Goal: Task Accomplishment & Management: Manage account settings

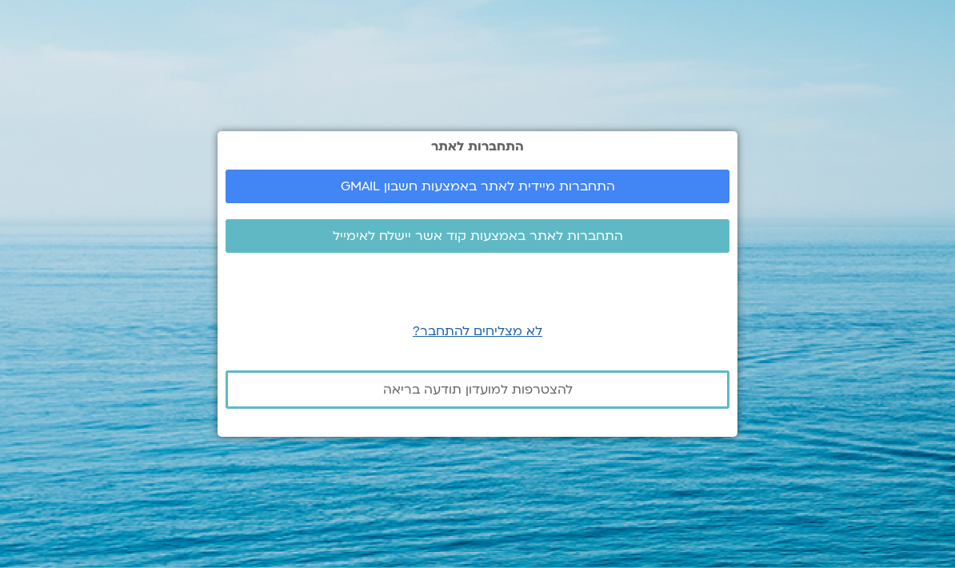
click at [613, 194] on span "התחברות מיידית לאתר באמצעות חשבון GMAIL" at bounding box center [477, 186] width 465 height 14
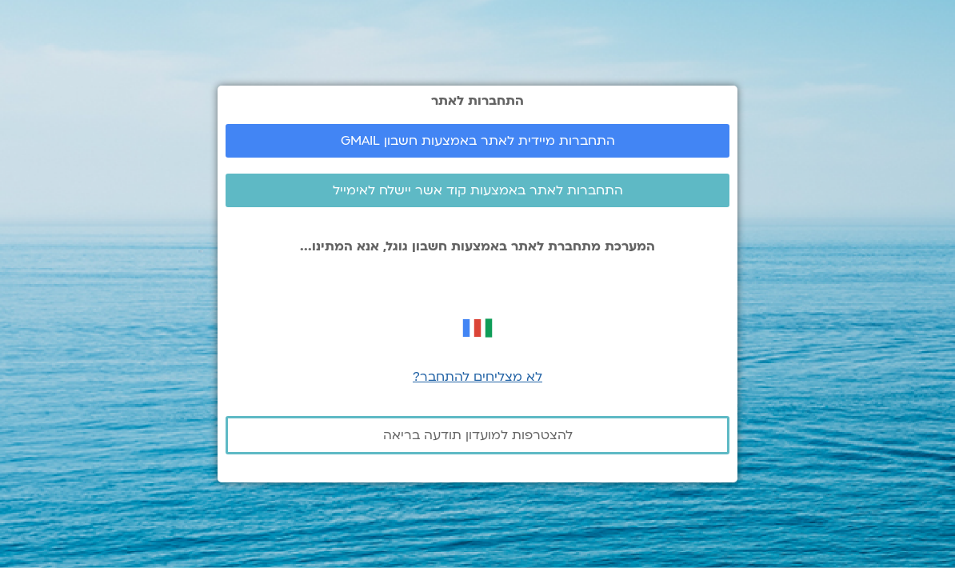
click at [570, 148] on span "התחברות מיידית לאתר באמצעות חשבון GMAIL" at bounding box center [478, 141] width 274 height 14
click at [516, 157] on link "התחברות מיידית לאתר באמצעות חשבון GMAIL" at bounding box center [478, 141] width 504 height 34
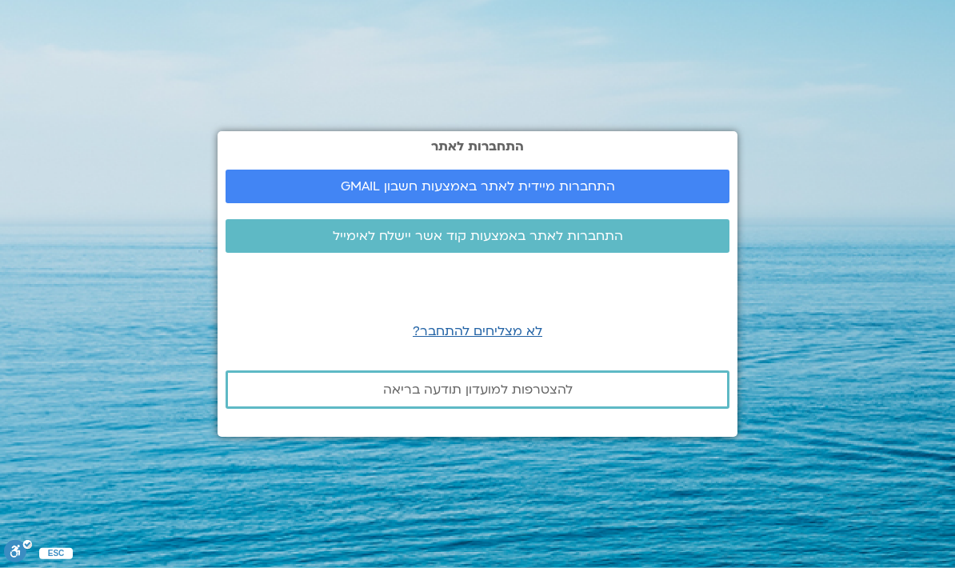
click at [541, 203] on link "התחברות מיידית לאתר באמצעות חשבון GMAIL" at bounding box center [478, 187] width 504 height 34
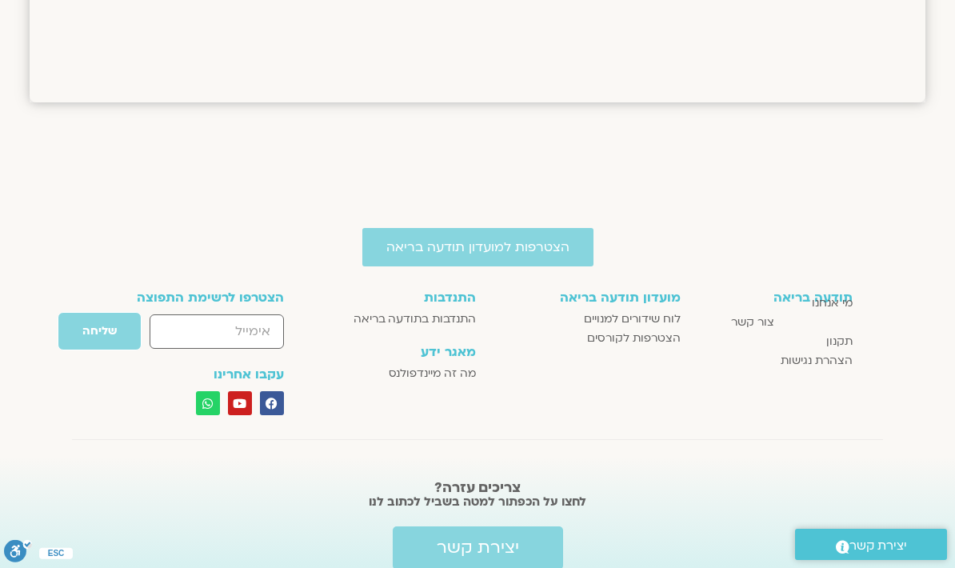
scroll to position [1481, 0]
